Goal: Task Accomplishment & Management: Manage account settings

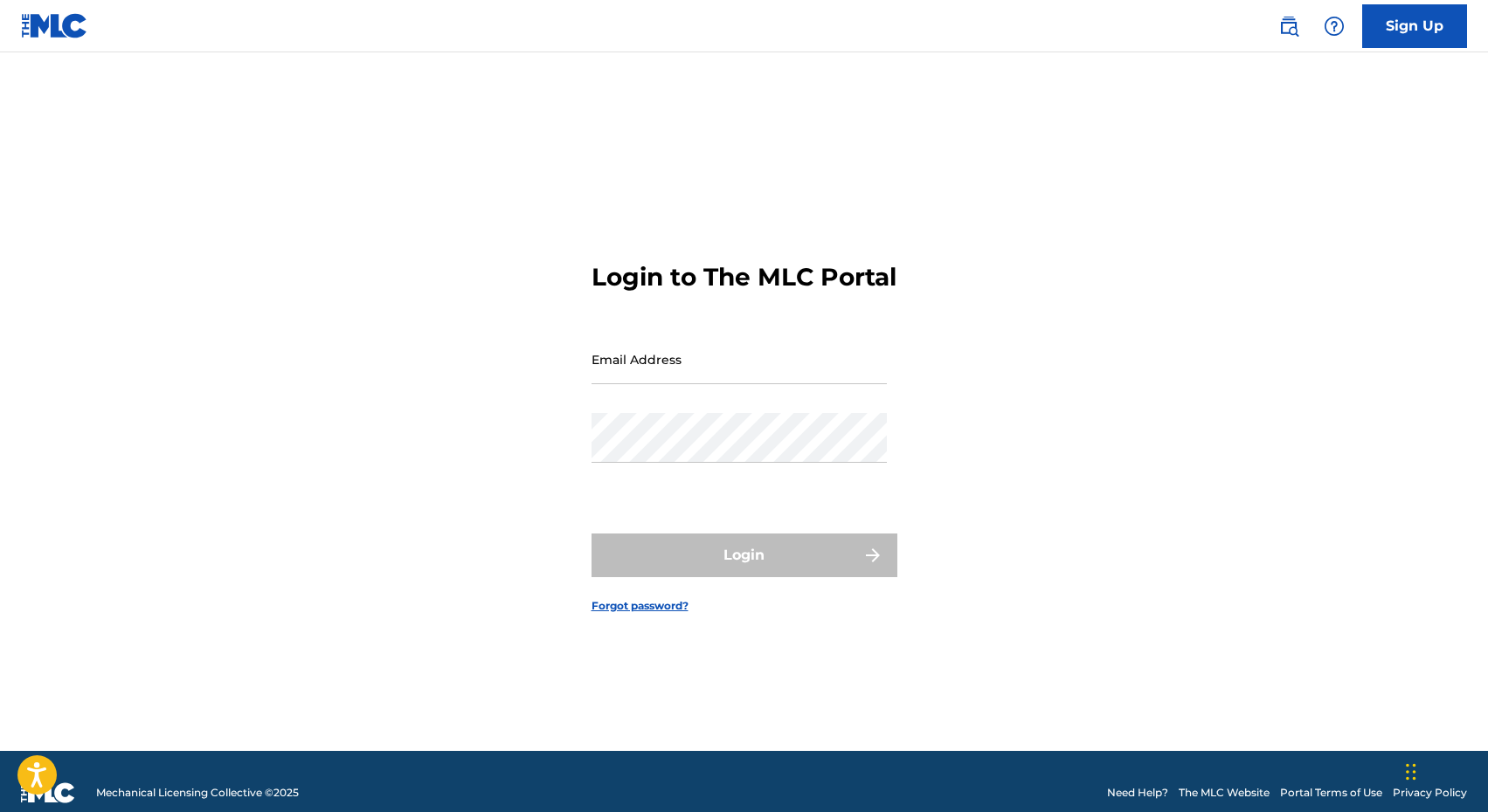
click at [812, 371] on input "Email Address" at bounding box center [739, 359] width 295 height 50
type input "[PERSON_NAME][EMAIL_ADDRESS][DOMAIN_NAME]"
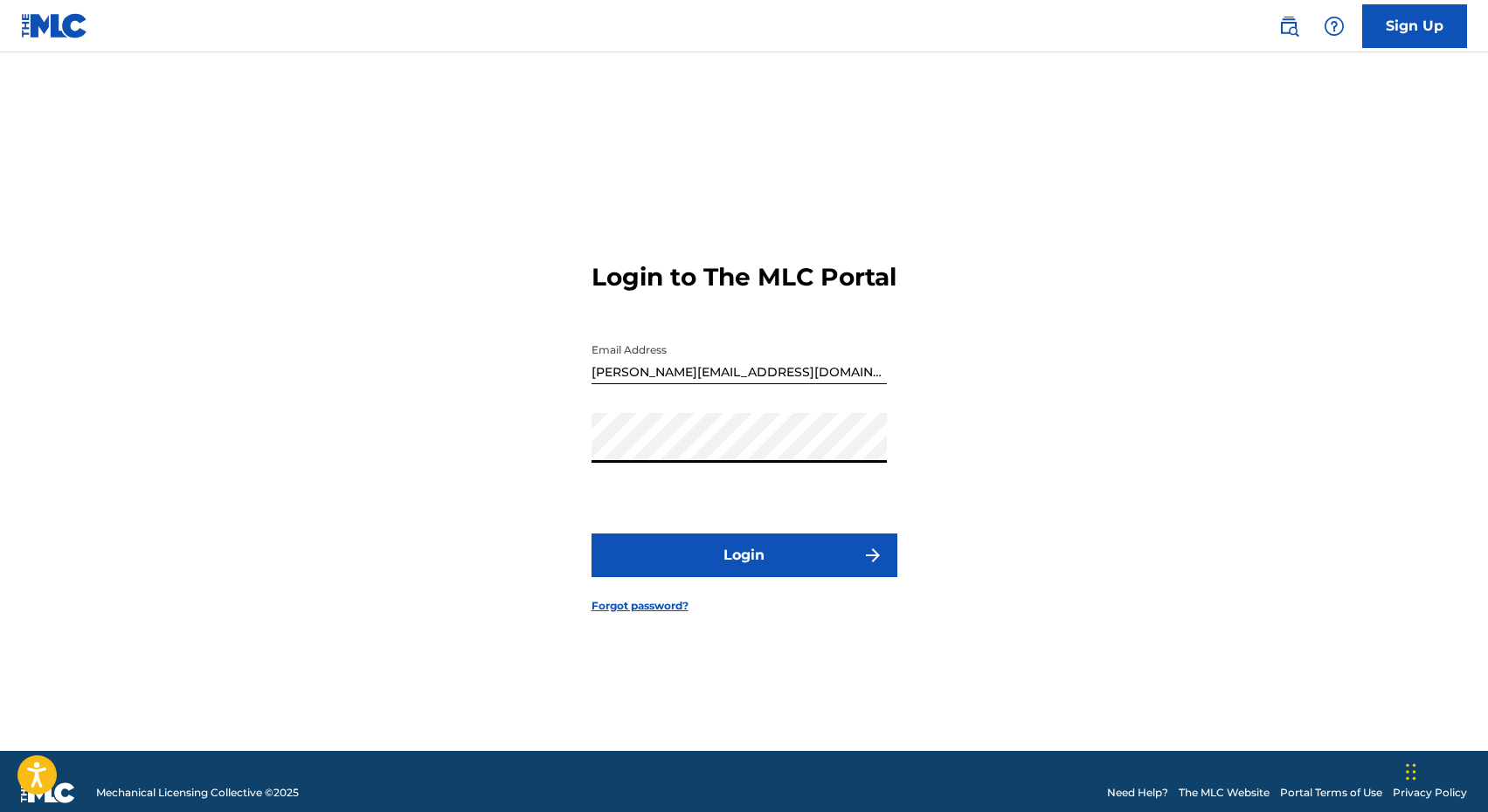
click at [735, 568] on button "Login" at bounding box center [745, 556] width 306 height 44
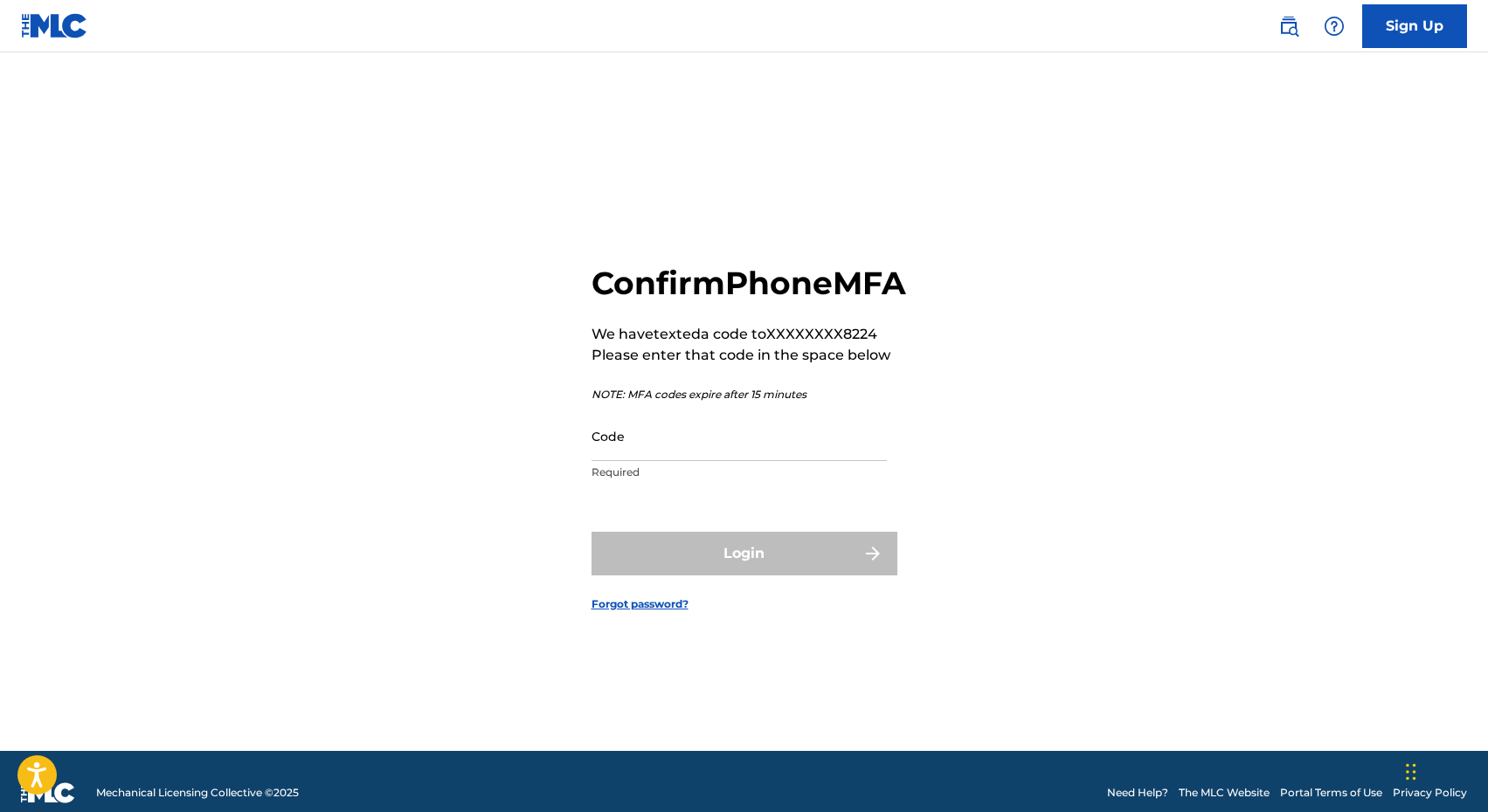
click at [735, 461] on input "Code" at bounding box center [739, 436] width 295 height 50
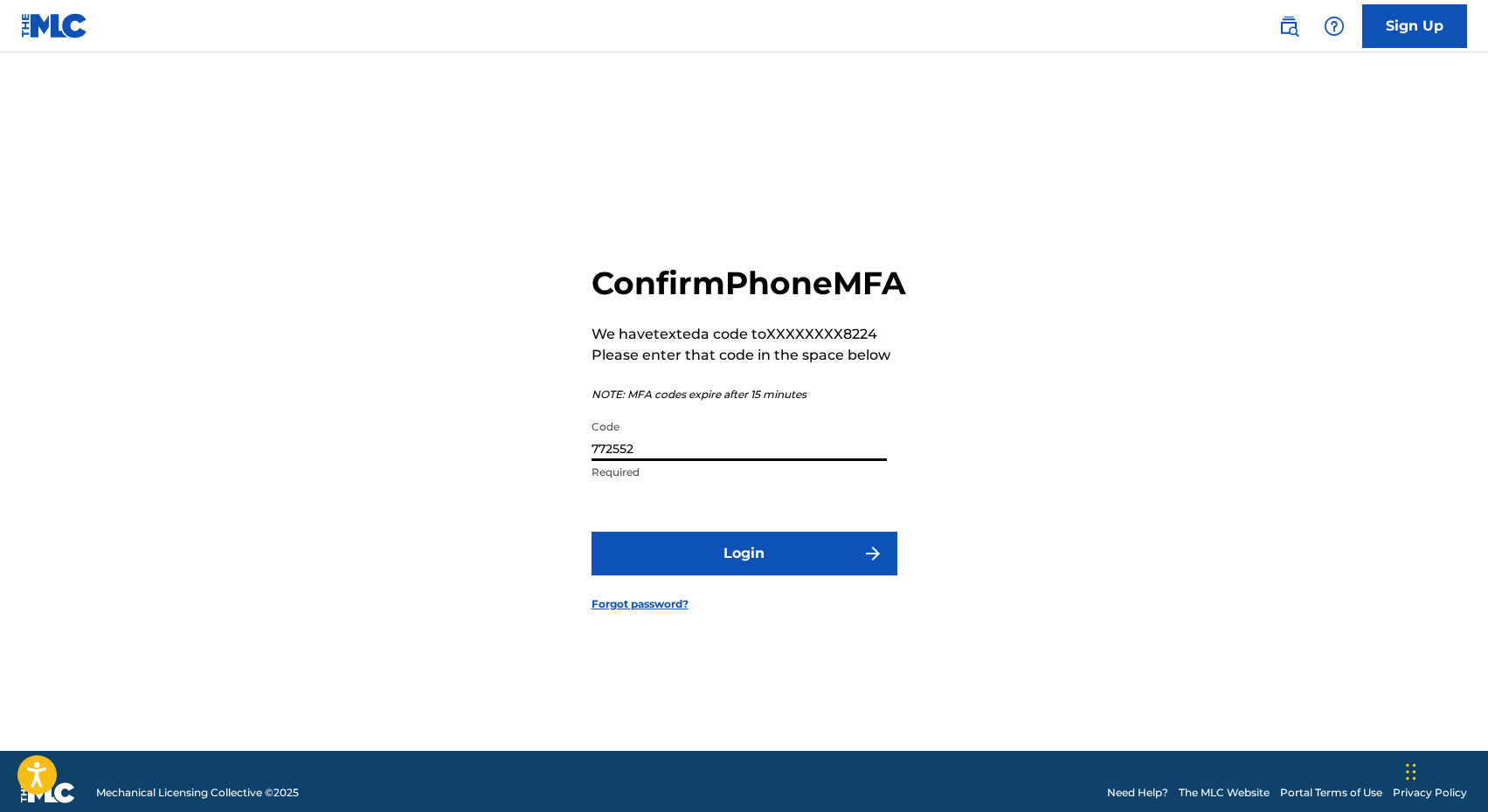
type input "772552"
click at [592, 532] on button "Login" at bounding box center [745, 554] width 306 height 44
